Goal: Check status: Check status

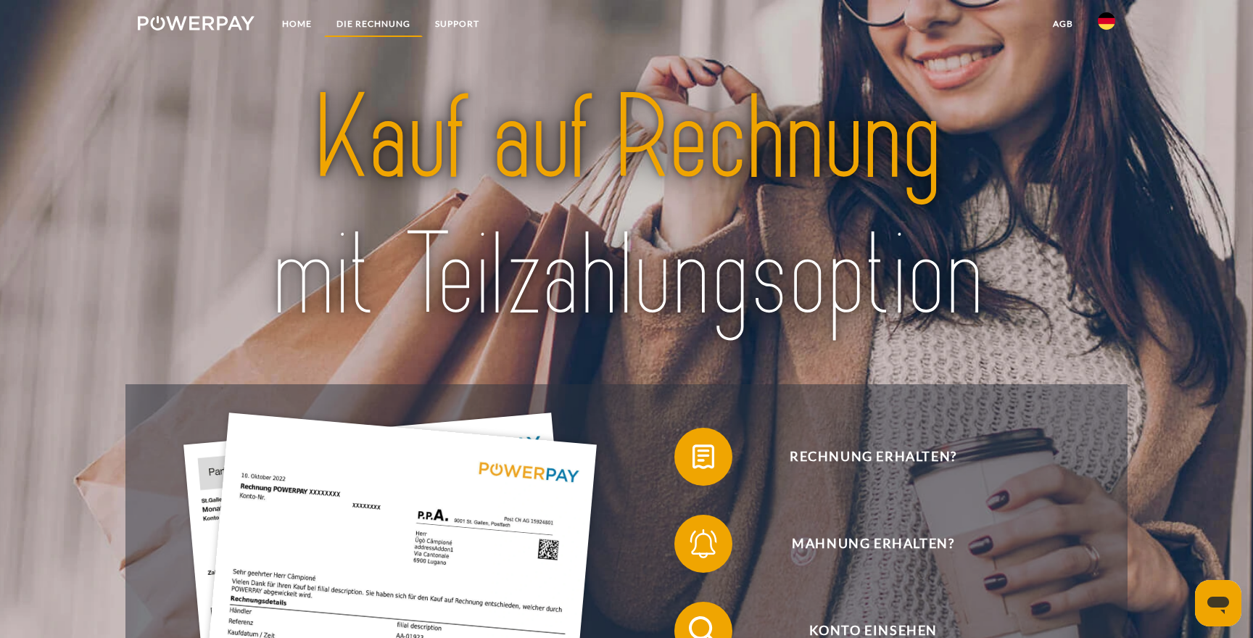
click at [382, 20] on link "DIE RECHNUNG" at bounding box center [373, 24] width 99 height 26
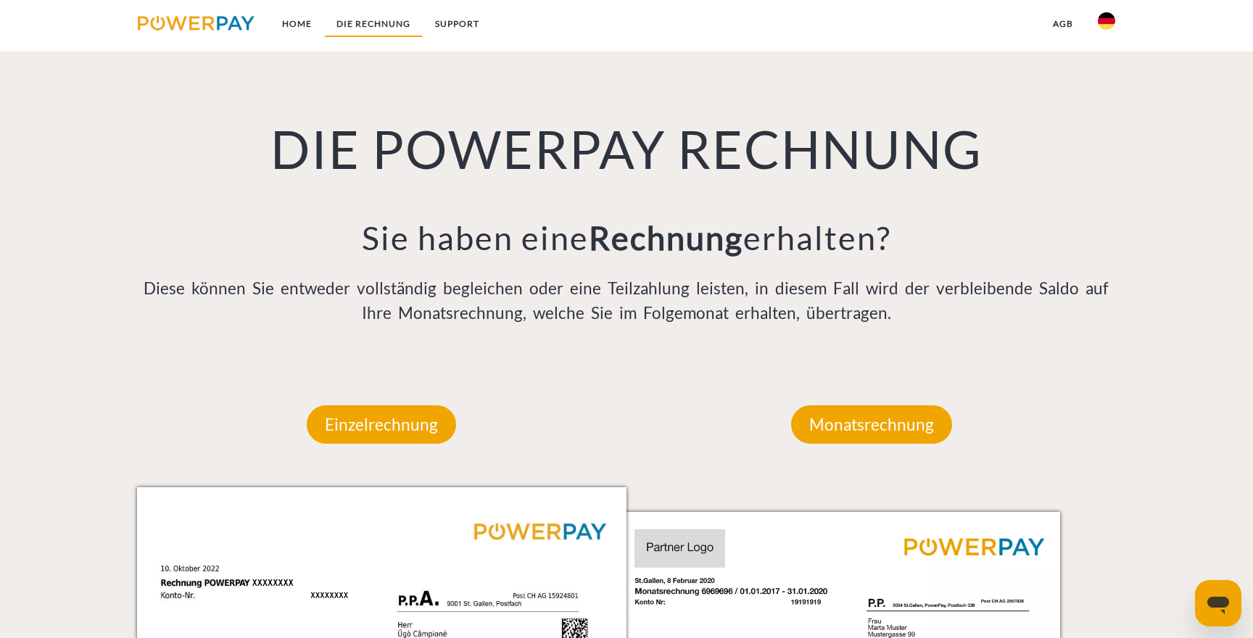
scroll to position [1069, 0]
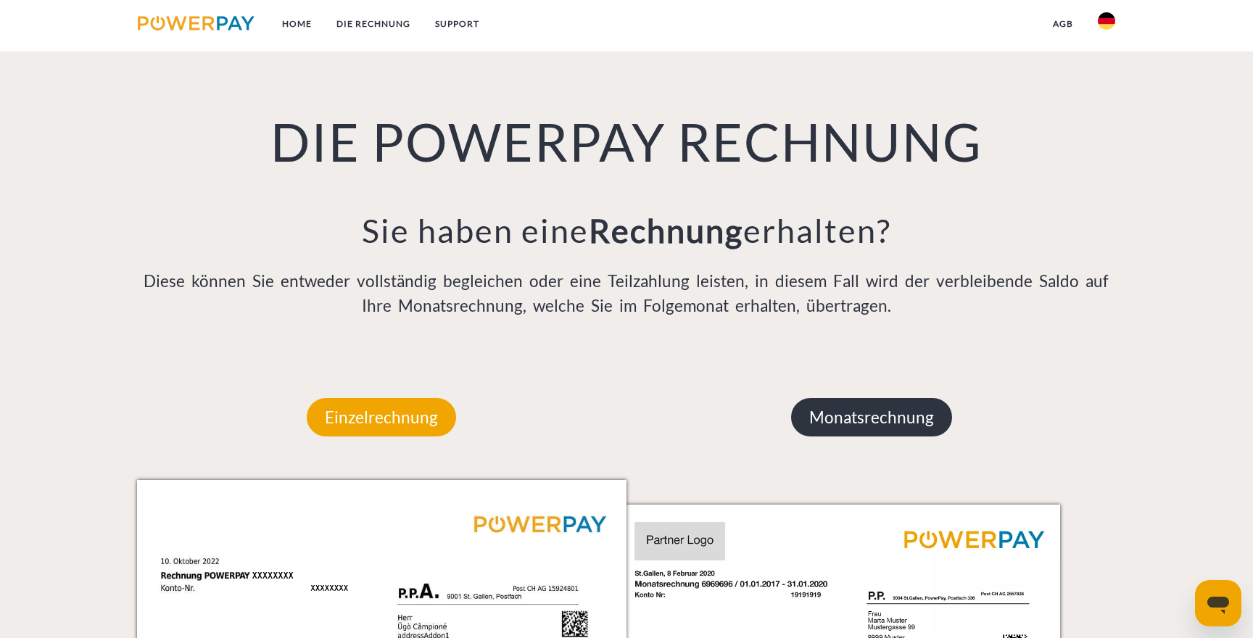
click at [922, 424] on p "Monatsrechnung" at bounding box center [871, 417] width 161 height 39
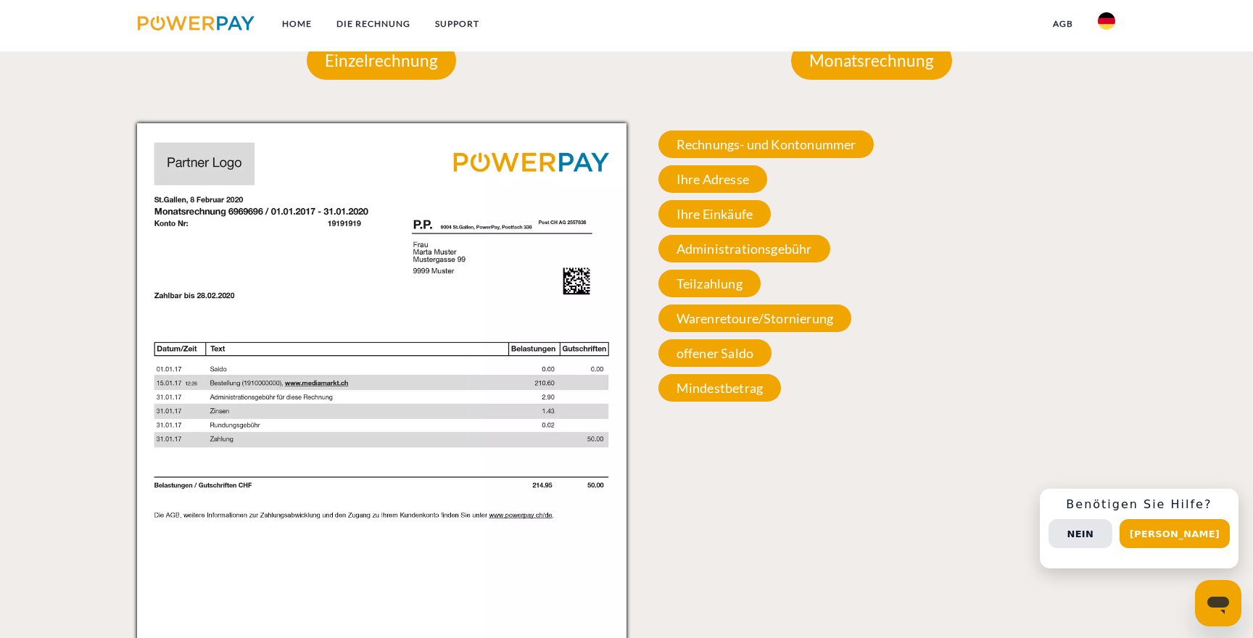
scroll to position [1434, 0]
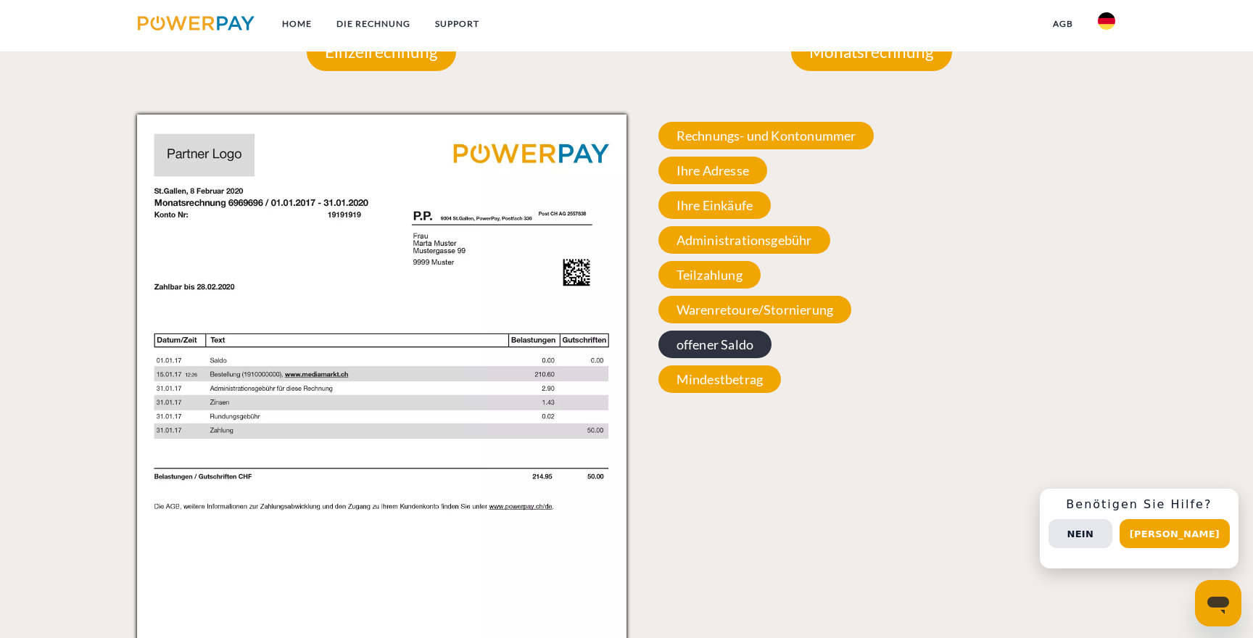
click at [741, 356] on span "offener Saldo" at bounding box center [714, 345] width 113 height 28
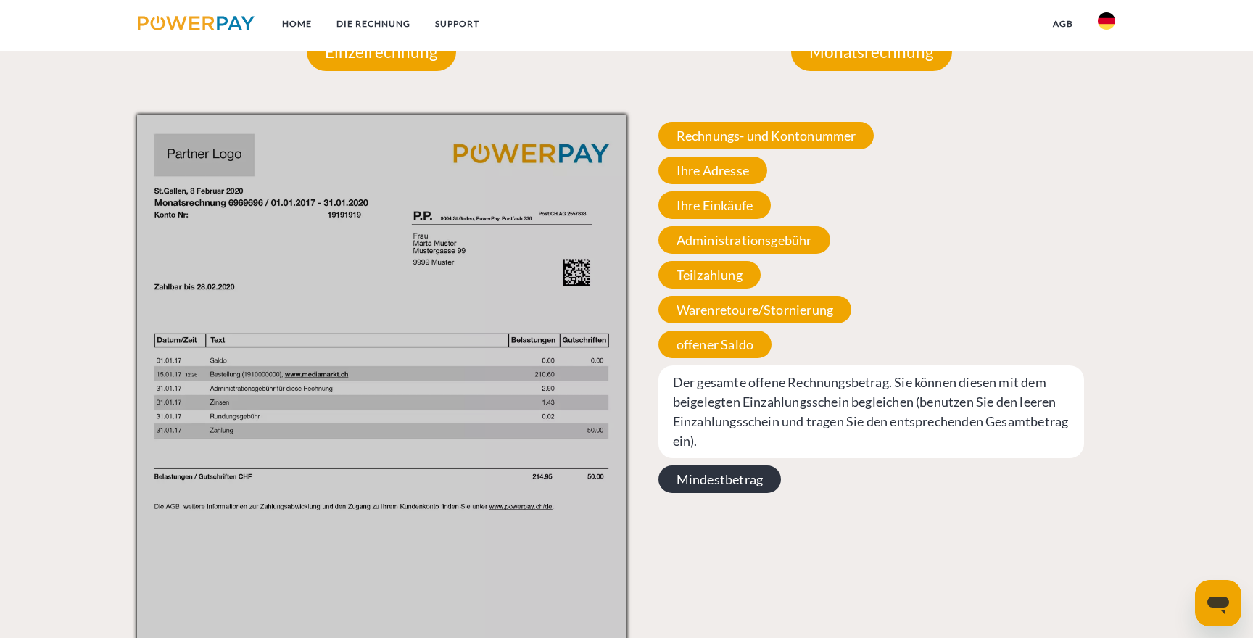
click at [742, 476] on span "Mindestbetrag" at bounding box center [719, 479] width 123 height 28
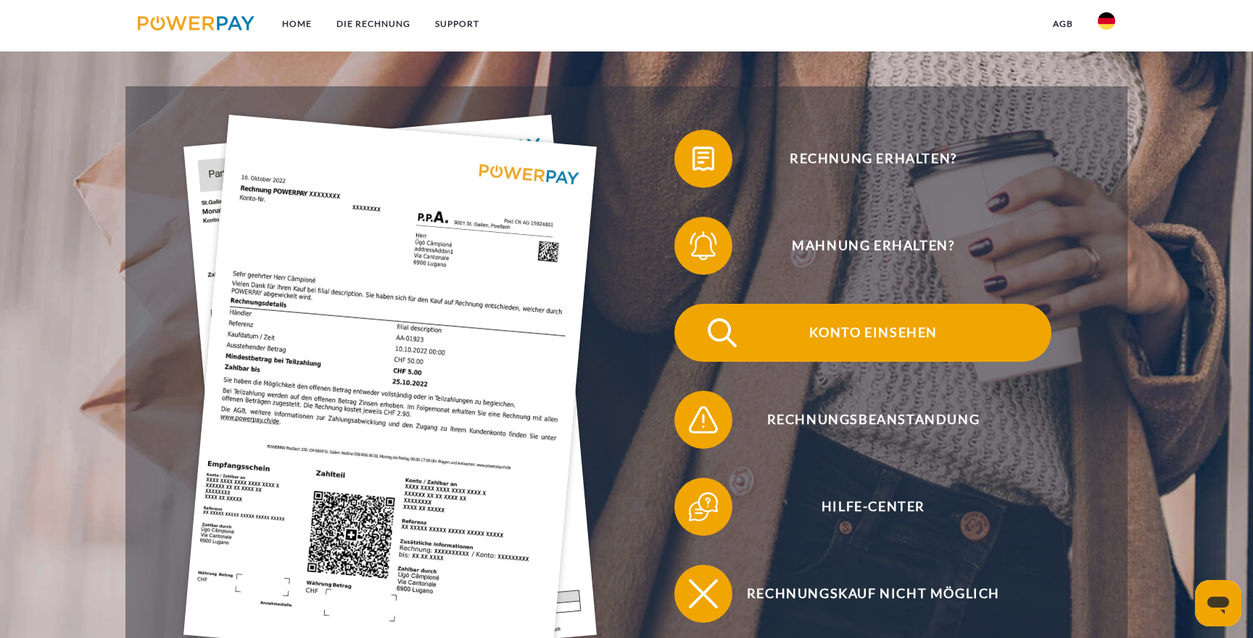
scroll to position [304, 0]
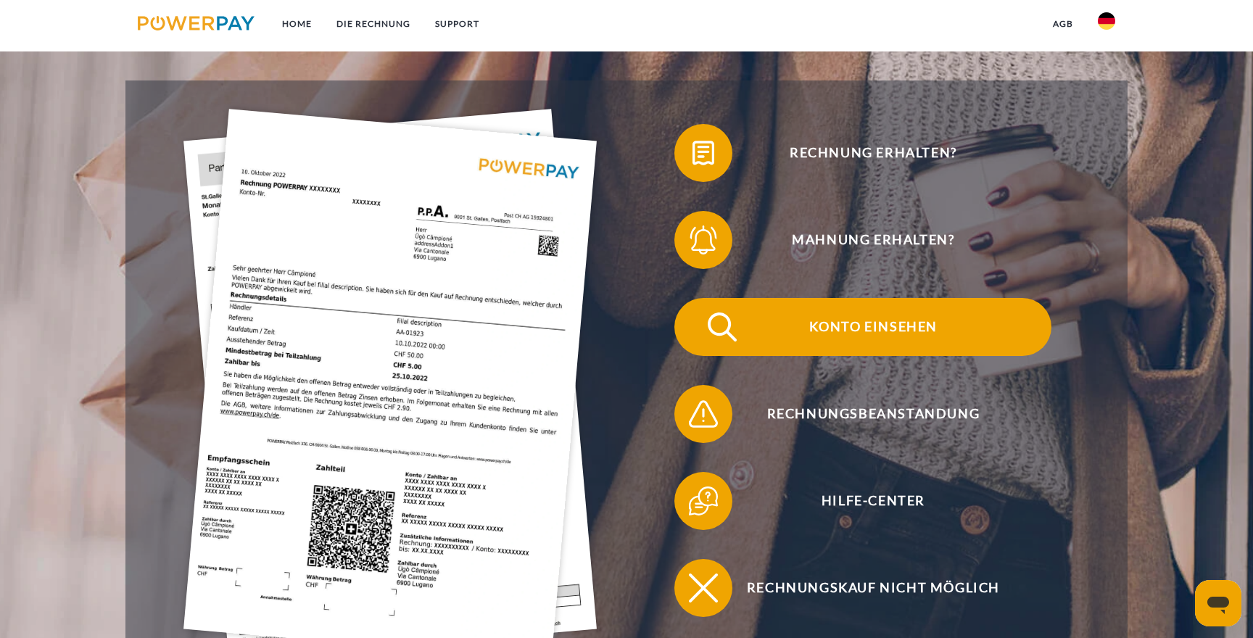
click at [827, 314] on span "Konto einsehen" at bounding box center [872, 327] width 355 height 58
click at [862, 336] on span "Konto einsehen" at bounding box center [872, 327] width 355 height 58
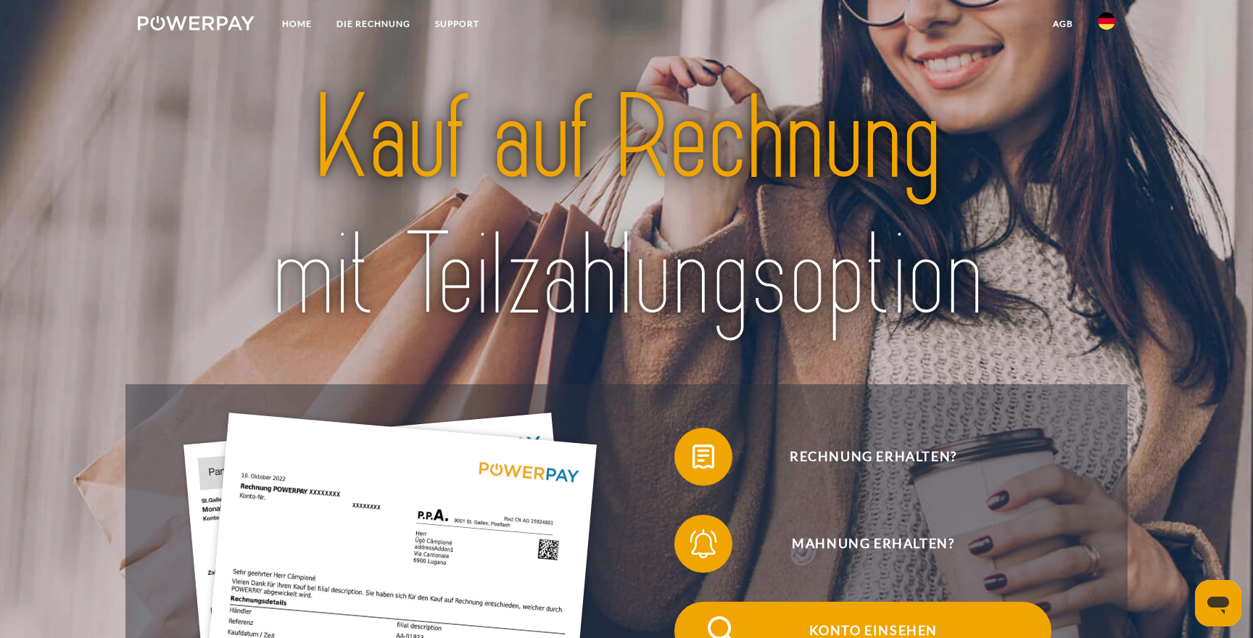
click at [895, 632] on span "Konto einsehen" at bounding box center [872, 631] width 355 height 58
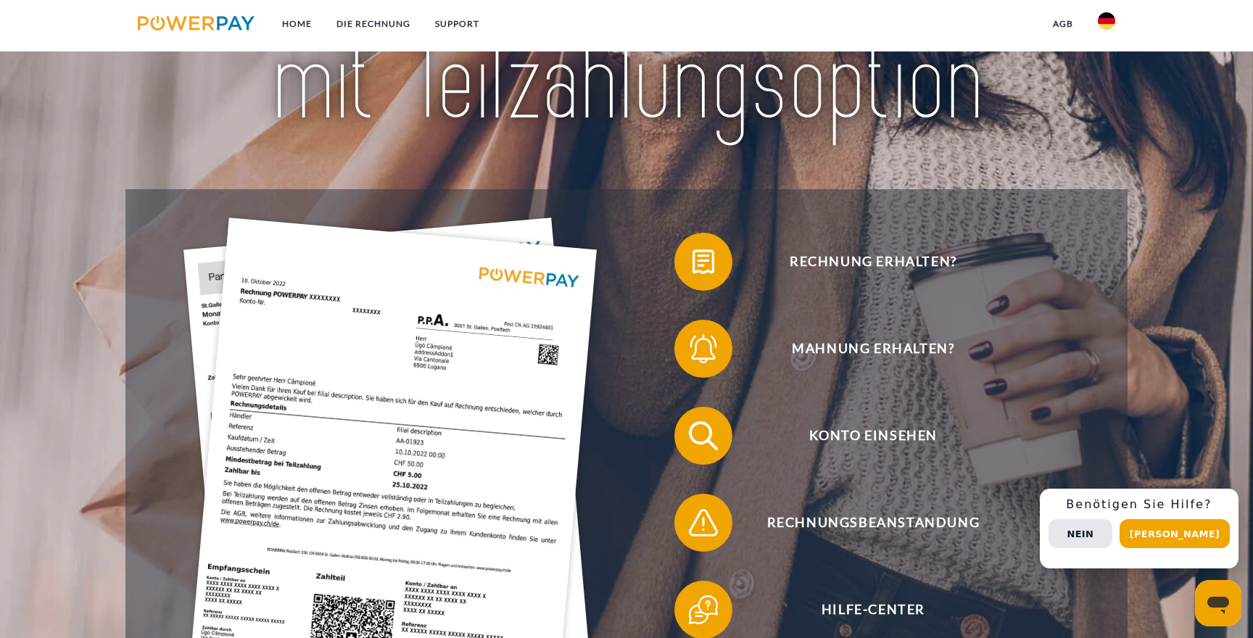
scroll to position [213, 0]
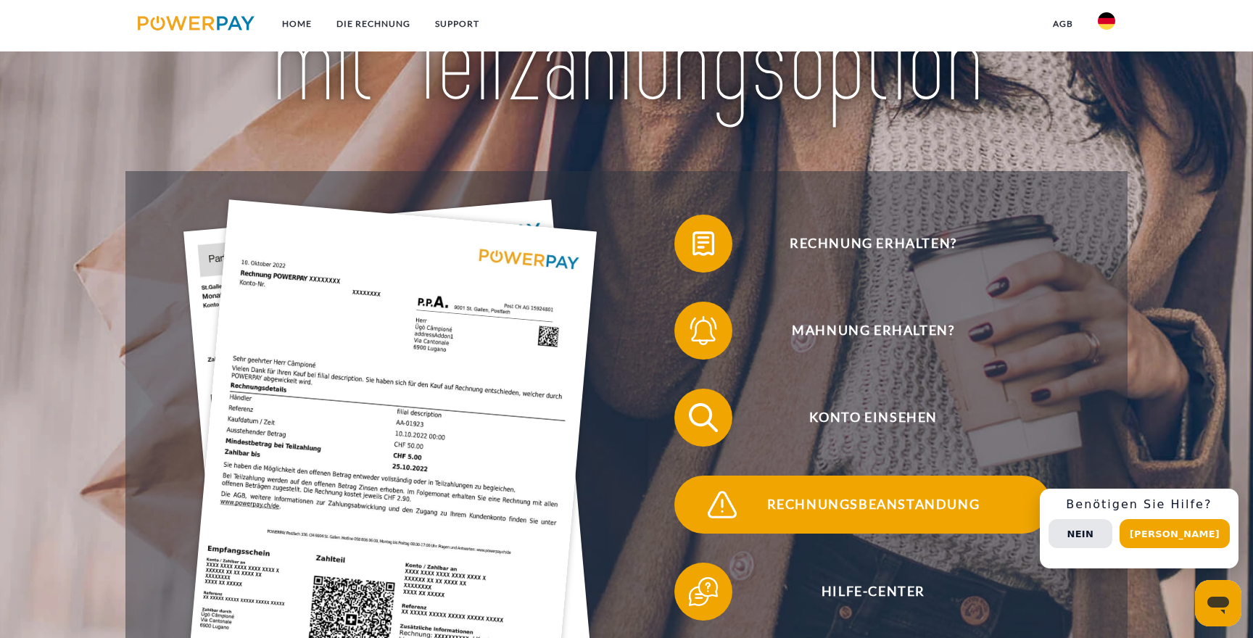
click at [824, 497] on span "Rechnungsbeanstandung" at bounding box center [872, 505] width 355 height 58
